Goal: Obtain resource: Obtain resource

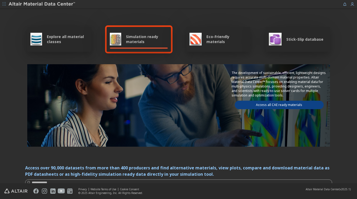
click at [2, 2] on span "button" at bounding box center [4, 4] width 5 height 8
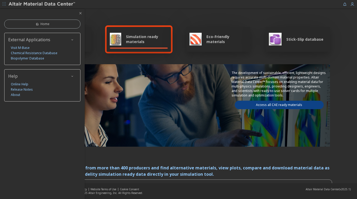
click at [36, 122] on div "Home External Applications Visit M-Base Chemical Resistance Database Biopolymer…" at bounding box center [42, 104] width 85 height 190
click at [153, 14] on div "Explore all material classes Simulation ready materials Eco-Friendly materials …" at bounding box center [178, 85] width 307 height 153
click at [80, 13] on icon "button" at bounding box center [80, 13] width 4 height 4
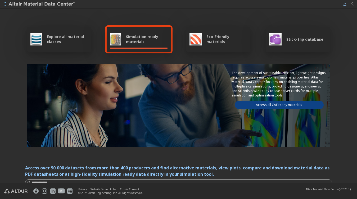
click at [352, 3] on icon "button" at bounding box center [352, 4] width 4 height 4
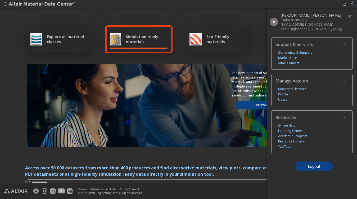
click at [208, 192] on footer "Privacy Website Terms of Use Cookie Consent © 2025 Altair Engineering, Inc. All…" at bounding box center [178, 191] width 357 height 16
click at [92, 19] on div "Explore all material classes Simulation ready materials Eco-Friendly materials …" at bounding box center [178, 85] width 307 height 153
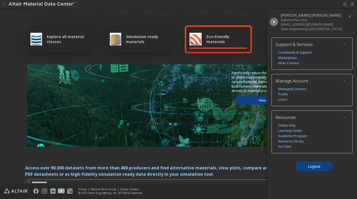
click at [350, 15] on icon "button" at bounding box center [349, 16] width 4 height 4
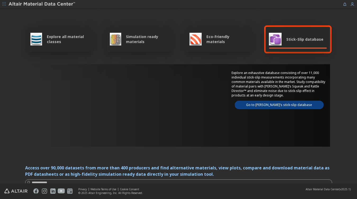
scroll to position [56, 0]
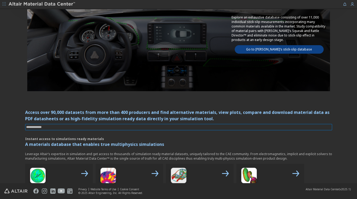
click at [40, 128] on input at bounding box center [179, 127] width 306 height 6
type input "*******"
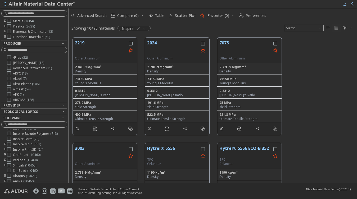
scroll to position [6, 0]
click at [11, 135] on div at bounding box center [9, 136] width 4 height 4
click at [6, 136] on icon "toogle group" at bounding box center [5, 136] width 4 height 4
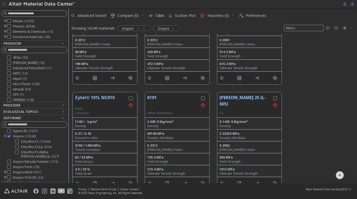
scroll to position [278, 0]
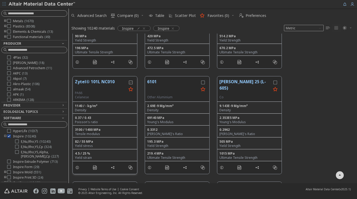
click at [129, 82] on icon "grid" at bounding box center [131, 83] width 4 height 4
click at [103, 81] on button "Zytel® 101L NC010" at bounding box center [101, 85] width 52 height 12
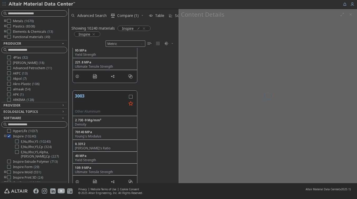
scroll to position [2, 3]
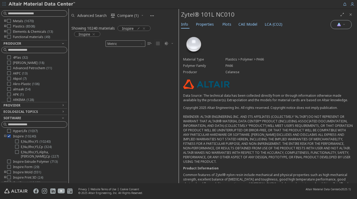
scroll to position [921, 0]
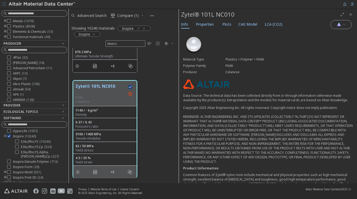
click at [251, 58] on div "Plastics > Polymer > PA66" at bounding box center [288, 59] width 127 height 4
click at [242, 21] on span "CAE Model" at bounding box center [247, 24] width 19 height 8
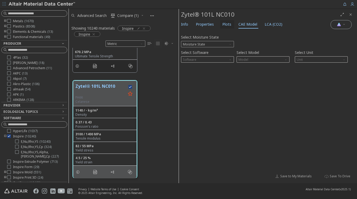
click at [227, 25] on span "Plots" at bounding box center [226, 24] width 9 height 8
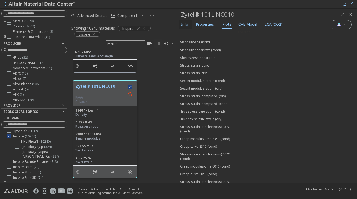
click at [187, 25] on span "Info" at bounding box center [184, 24] width 7 height 8
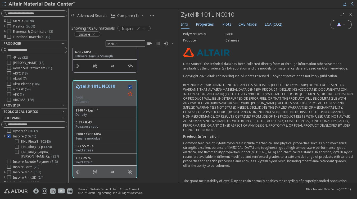
scroll to position [0, 0]
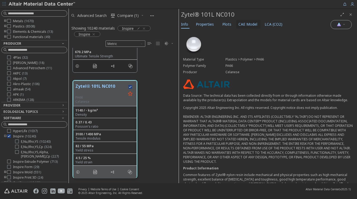
click at [241, 24] on span "CAE Model" at bounding box center [247, 24] width 19 height 8
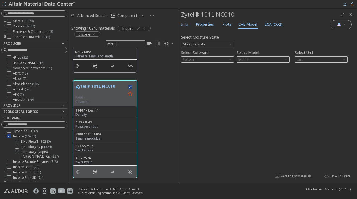
click at [252, 58] on span "Model" at bounding box center [262, 59] width 53 height 6
click at [204, 41] on span "Moisture State" at bounding box center [207, 44] width 53 height 6
click at [244, 41] on div "Select Moisture State Moisture State" at bounding box center [268, 40] width 174 height 14
click at [202, 58] on span "Software" at bounding box center [207, 59] width 53 height 6
click at [200, 41] on span "Moisture State" at bounding box center [207, 44] width 53 height 6
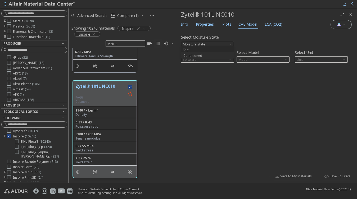
click at [188, 49] on span "Dry" at bounding box center [207, 50] width 49 height 4
click at [202, 59] on span "Software" at bounding box center [207, 59] width 53 height 6
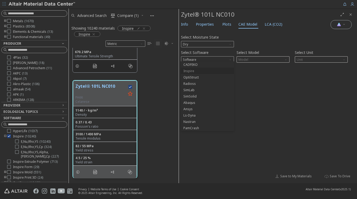
click at [197, 70] on span "Inspire" at bounding box center [207, 71] width 49 height 4
click at [257, 58] on span "Model" at bounding box center [262, 59] width 53 height 6
click at [250, 66] on span "Inspire" at bounding box center [262, 65] width 49 height 4
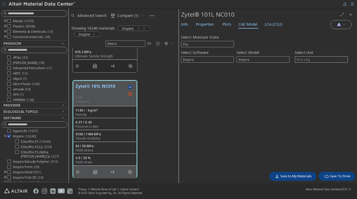
click at [313, 58] on span "N m s kg" at bounding box center [320, 59] width 53 height 6
click at [314, 118] on div "Select Moisture State Dry Select Software Inspire Select Model Inspire Select U…" at bounding box center [268, 100] width 174 height 137
click at [299, 174] on span "Save to My Materials" at bounding box center [295, 176] width 31 height 4
